Goal: Information Seeking & Learning: Find specific fact

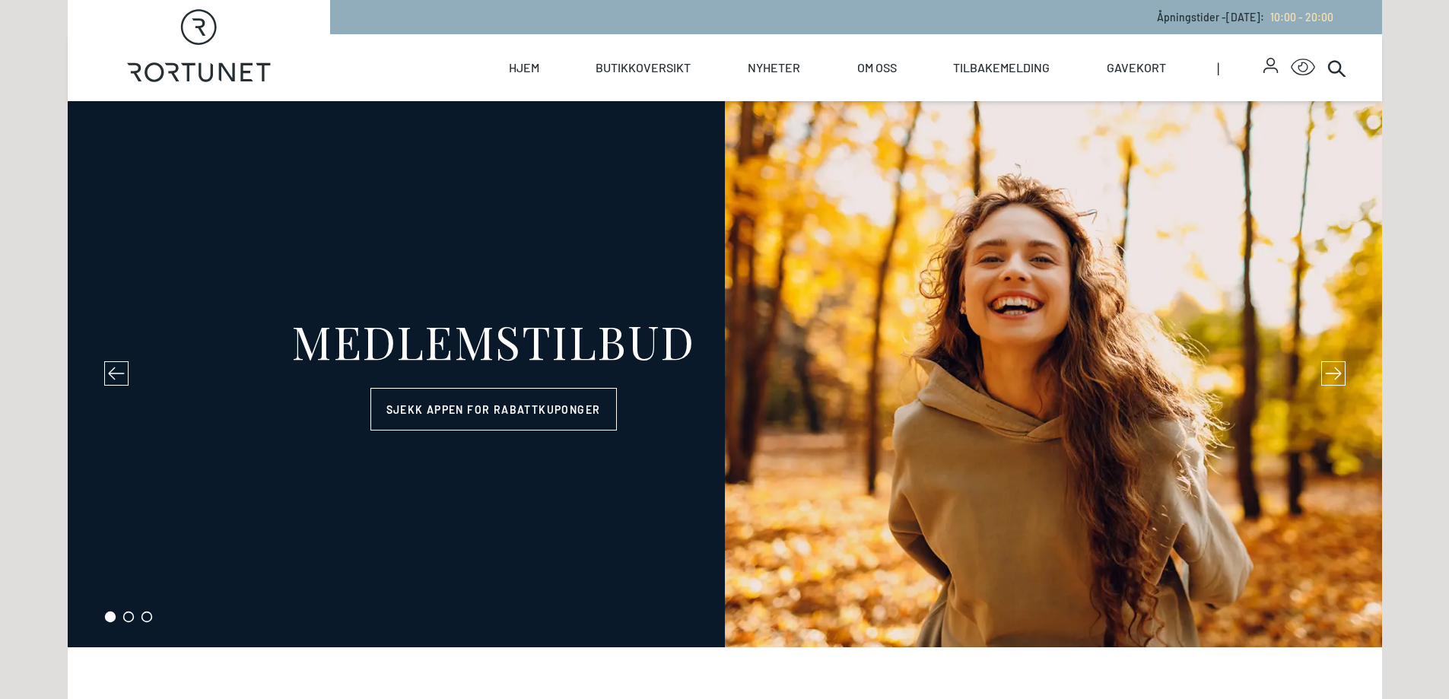
select select "NO"
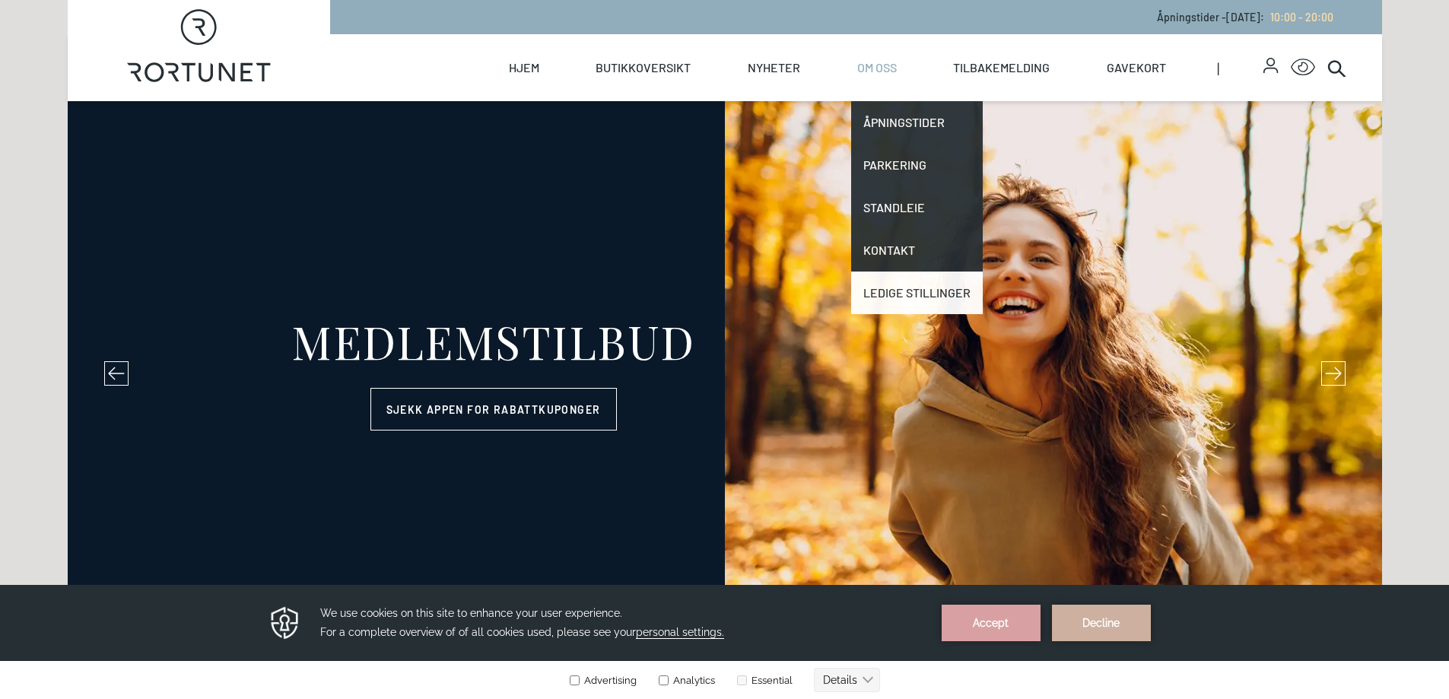
click at [915, 287] on link "Ledige stillinger" at bounding box center [917, 292] width 132 height 43
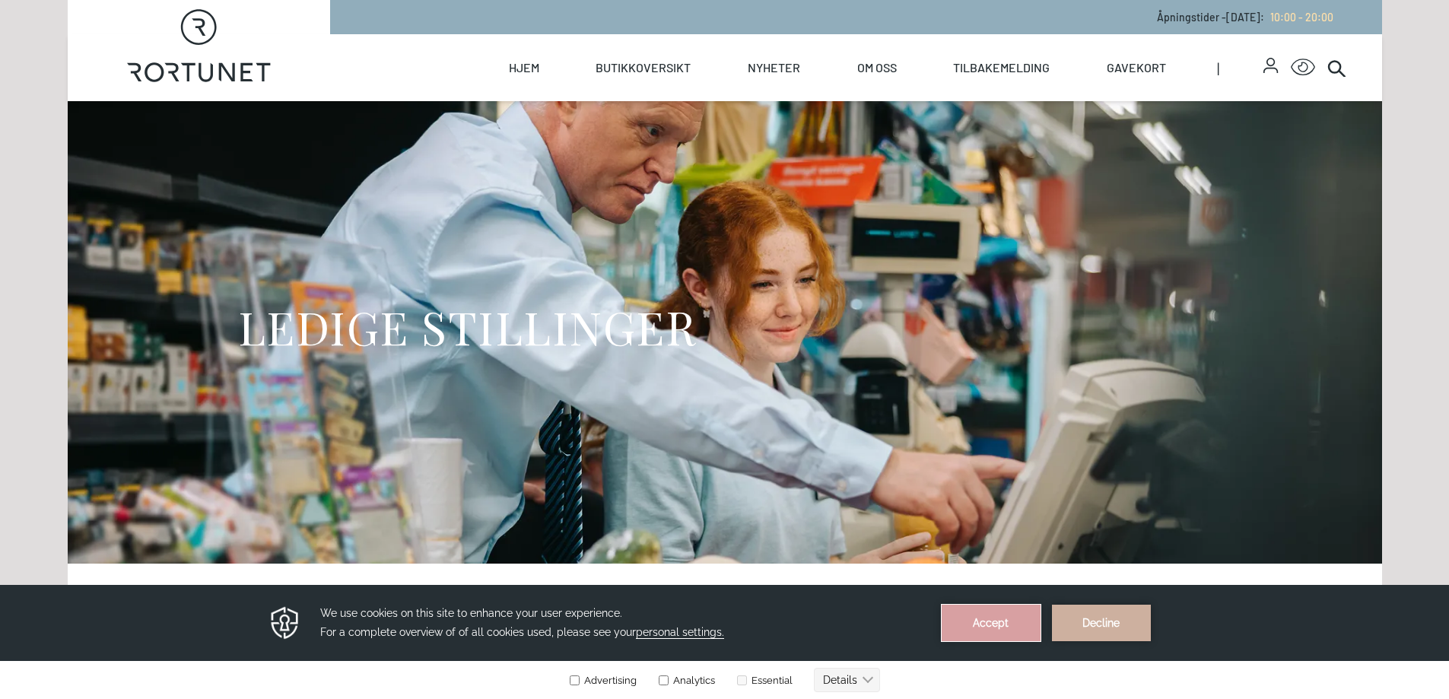
click at [1007, 620] on button "Accept" at bounding box center [990, 623] width 99 height 37
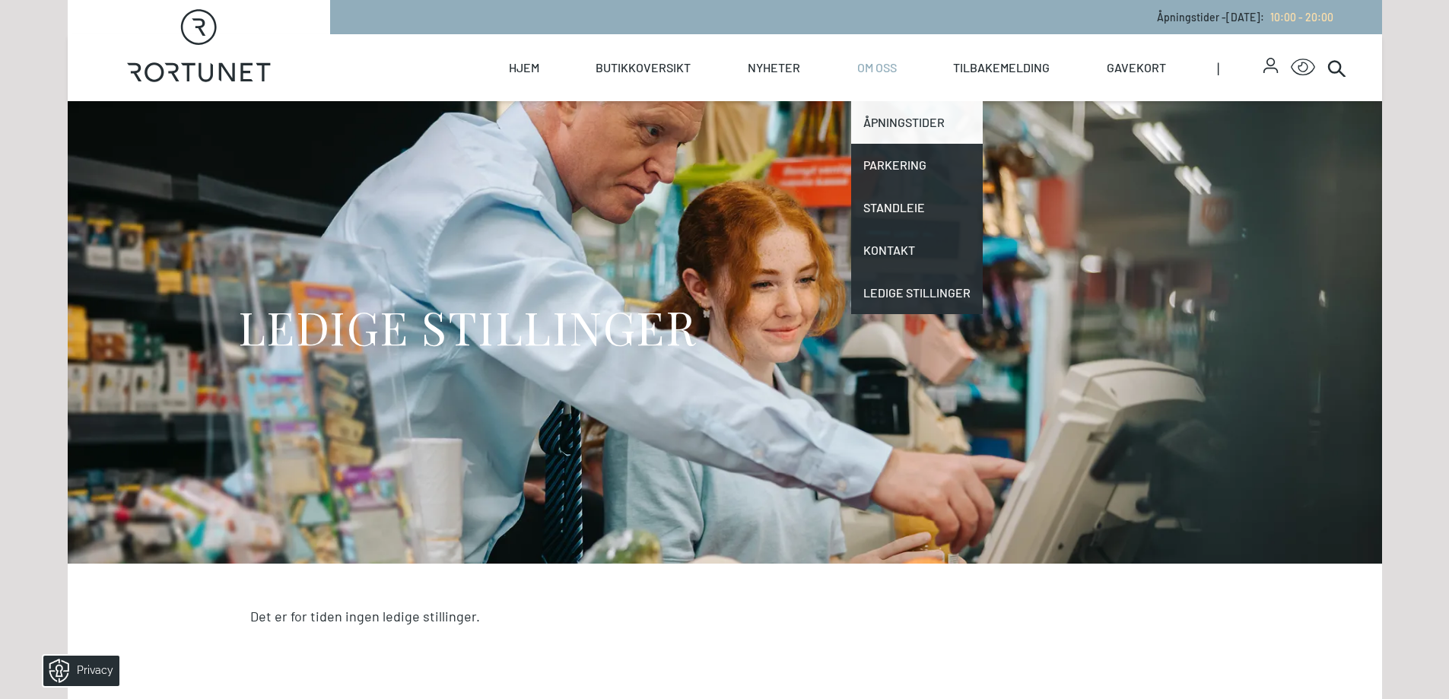
click at [884, 123] on link "Åpningstider" at bounding box center [917, 122] width 132 height 43
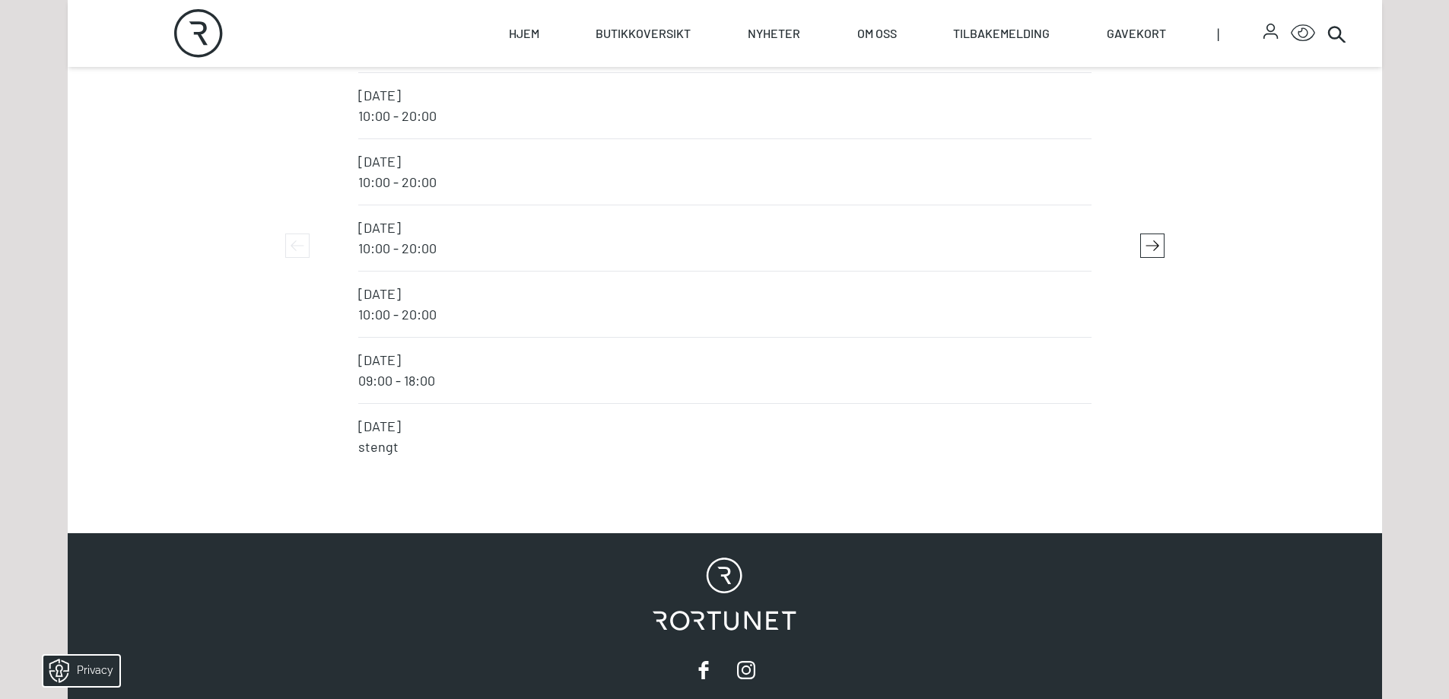
scroll to position [3638, 0]
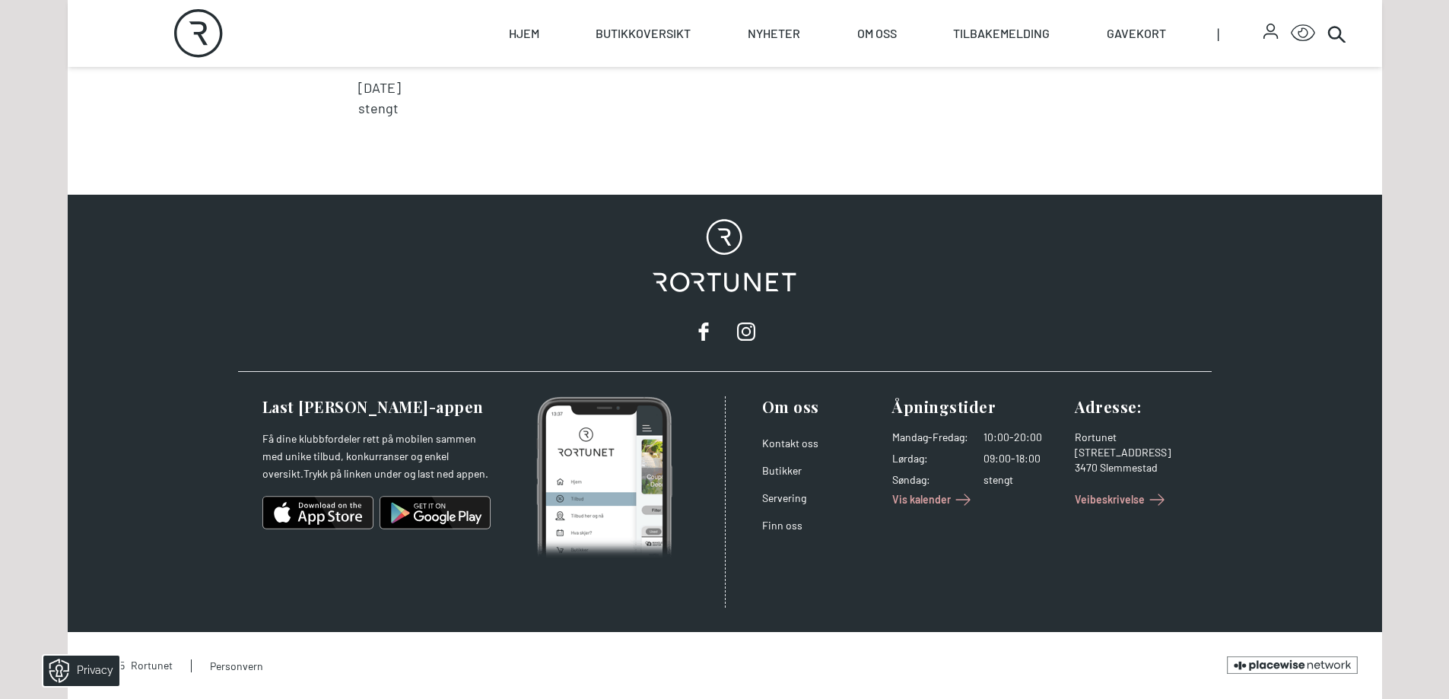
click at [934, 501] on span "Vis kalender" at bounding box center [921, 499] width 59 height 16
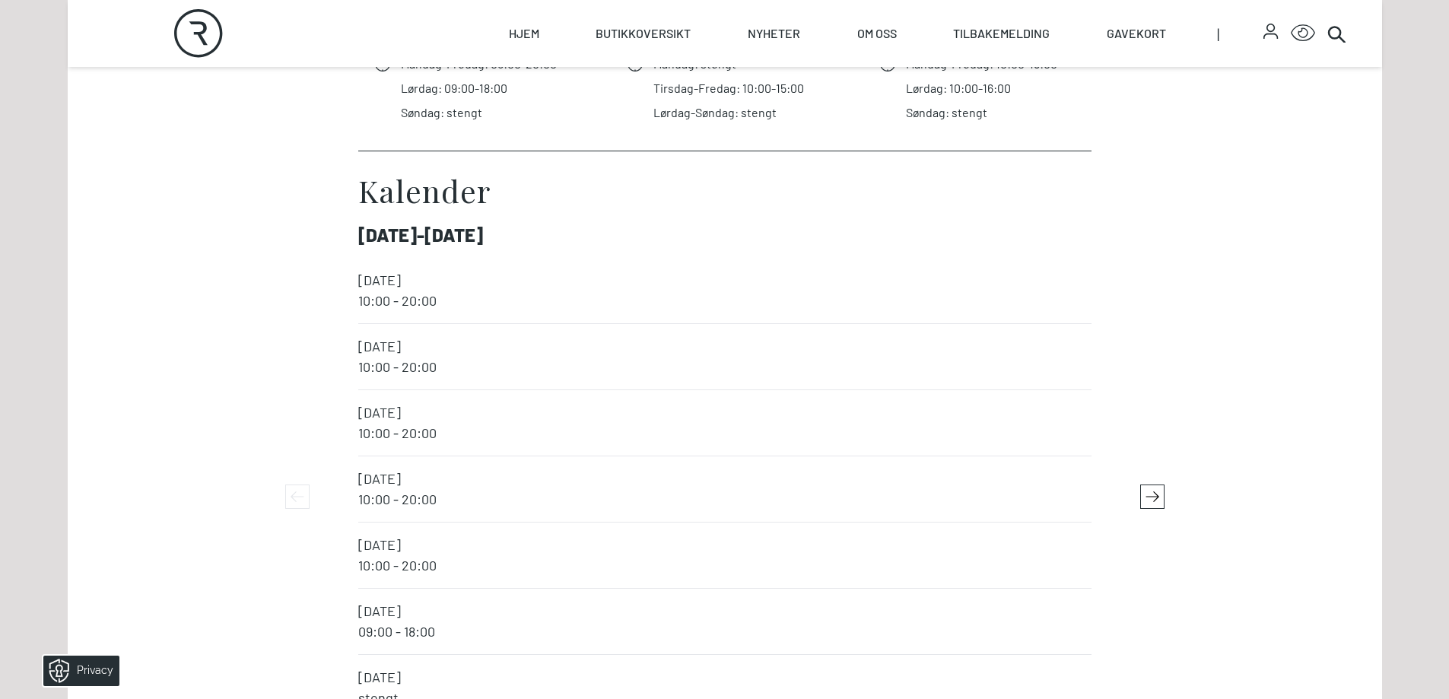
scroll to position [3113, 0]
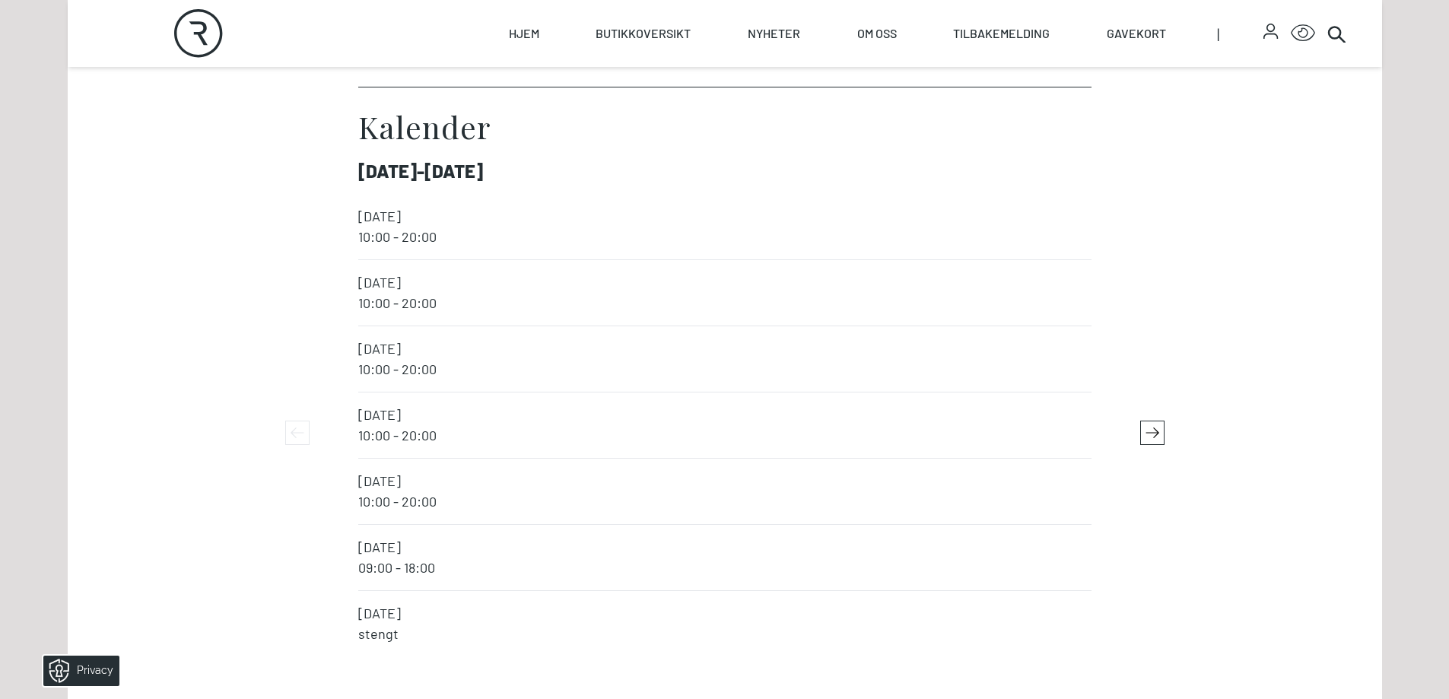
click at [1151, 436] on icon "button" at bounding box center [1152, 432] width 23 height 23
